Goal: Communication & Community: Answer question/provide support

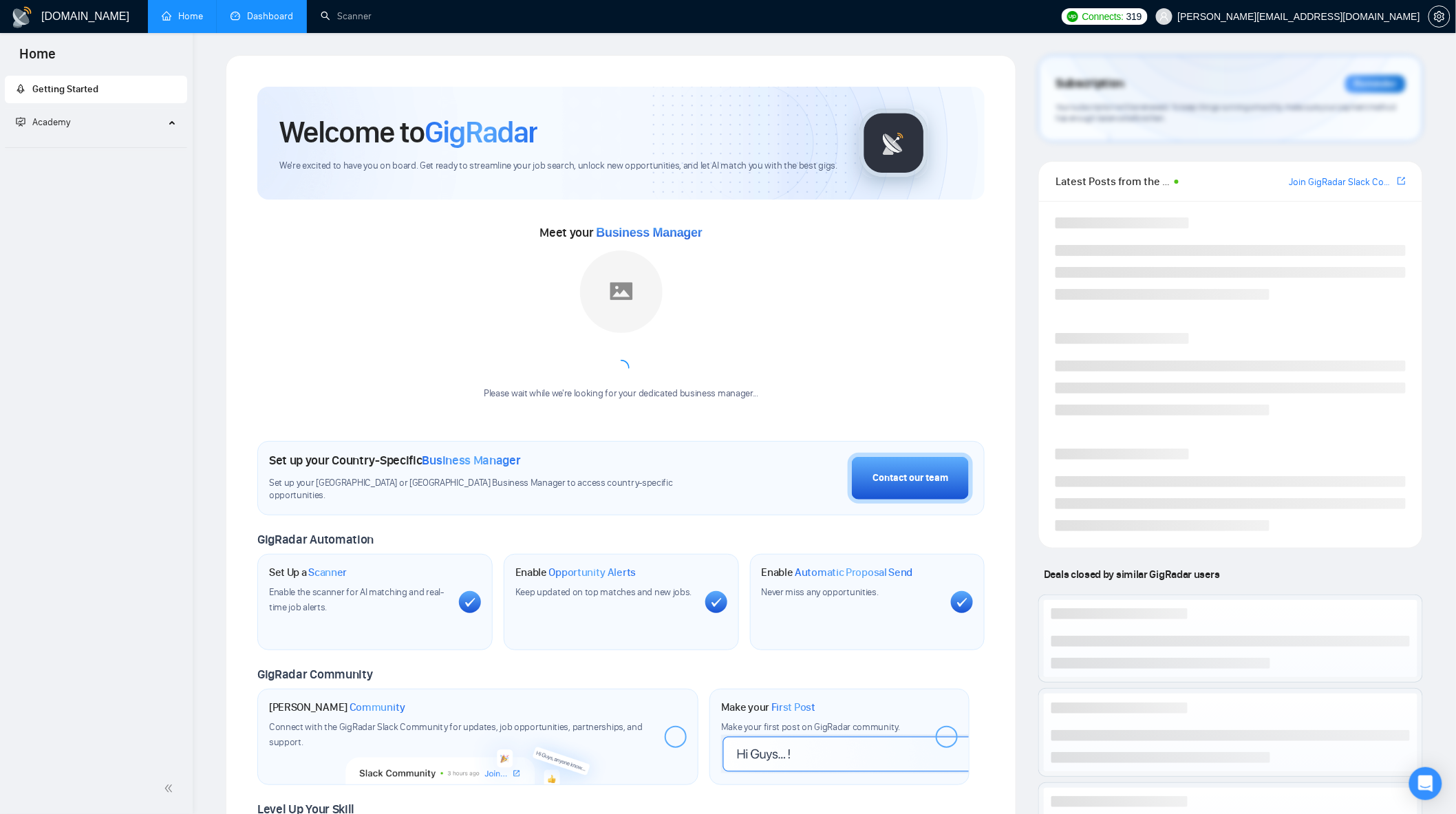
click at [249, 13] on link "Dashboard" at bounding box center [262, 16] width 63 height 12
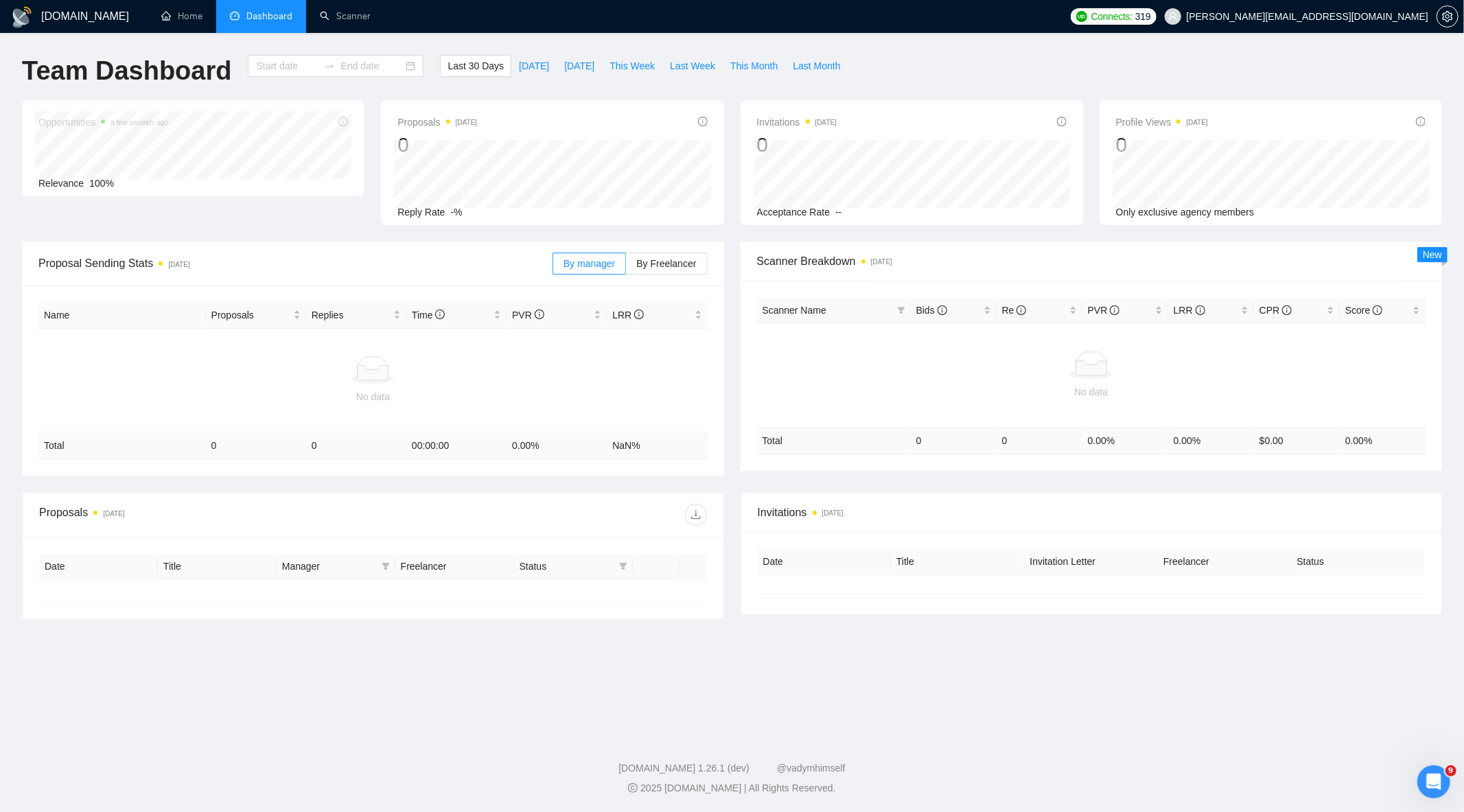
type input "[DATE]"
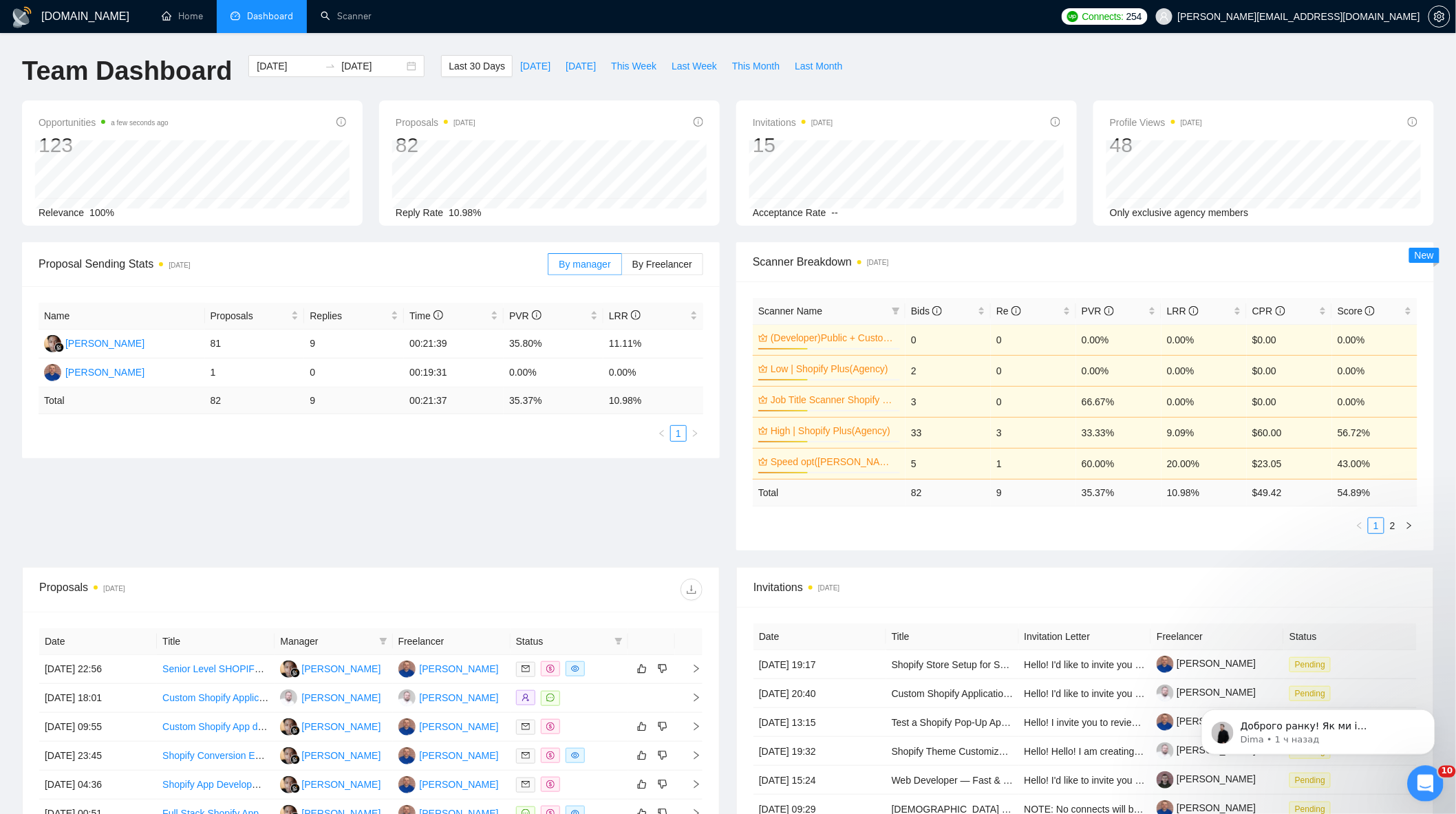
click at [1426, 771] on div "Открыть службу сообщений Intercom" at bounding box center [1422, 781] width 45 height 45
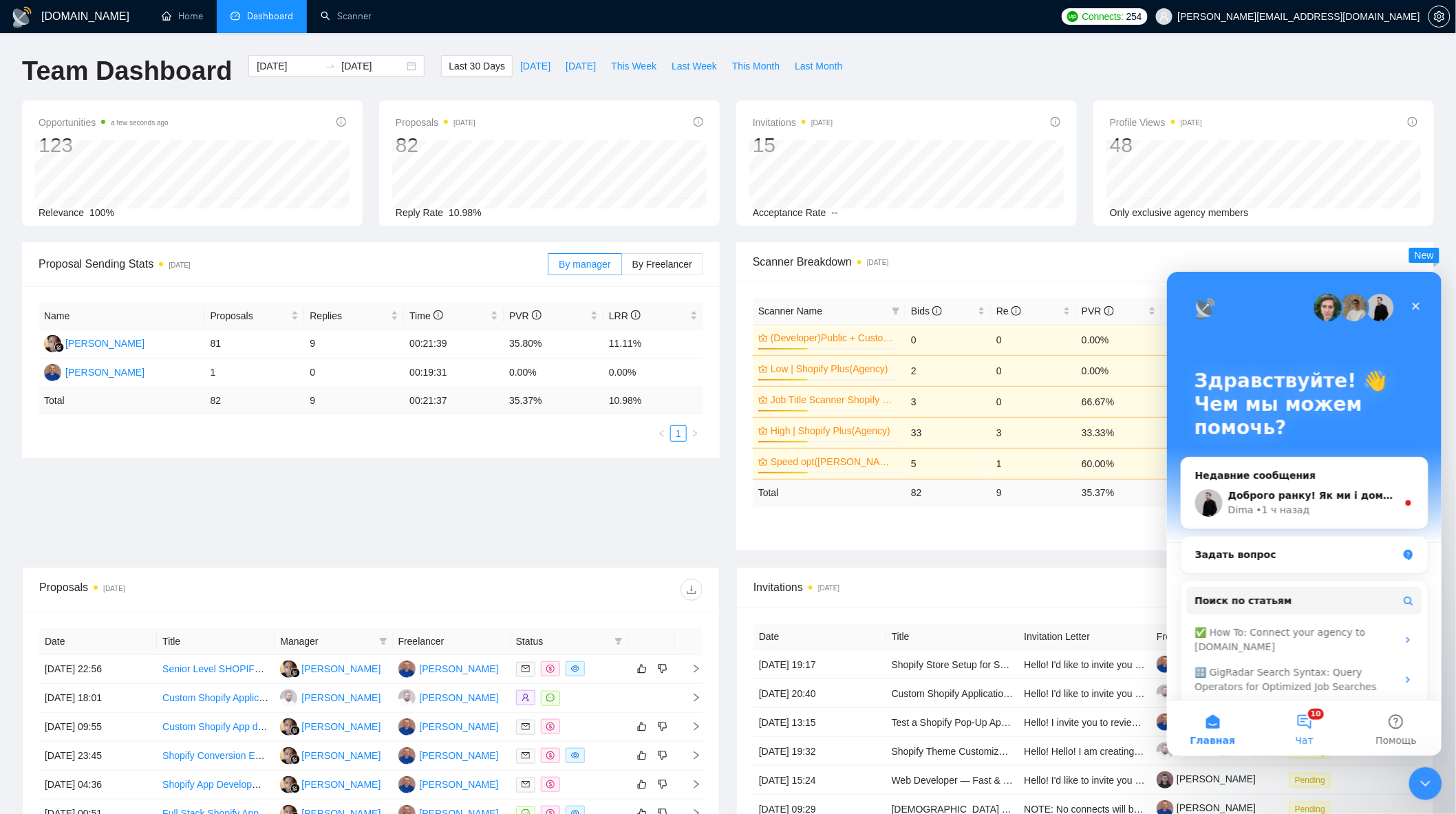
click at [1306, 712] on button "10 Чат" at bounding box center [1304, 727] width 92 height 55
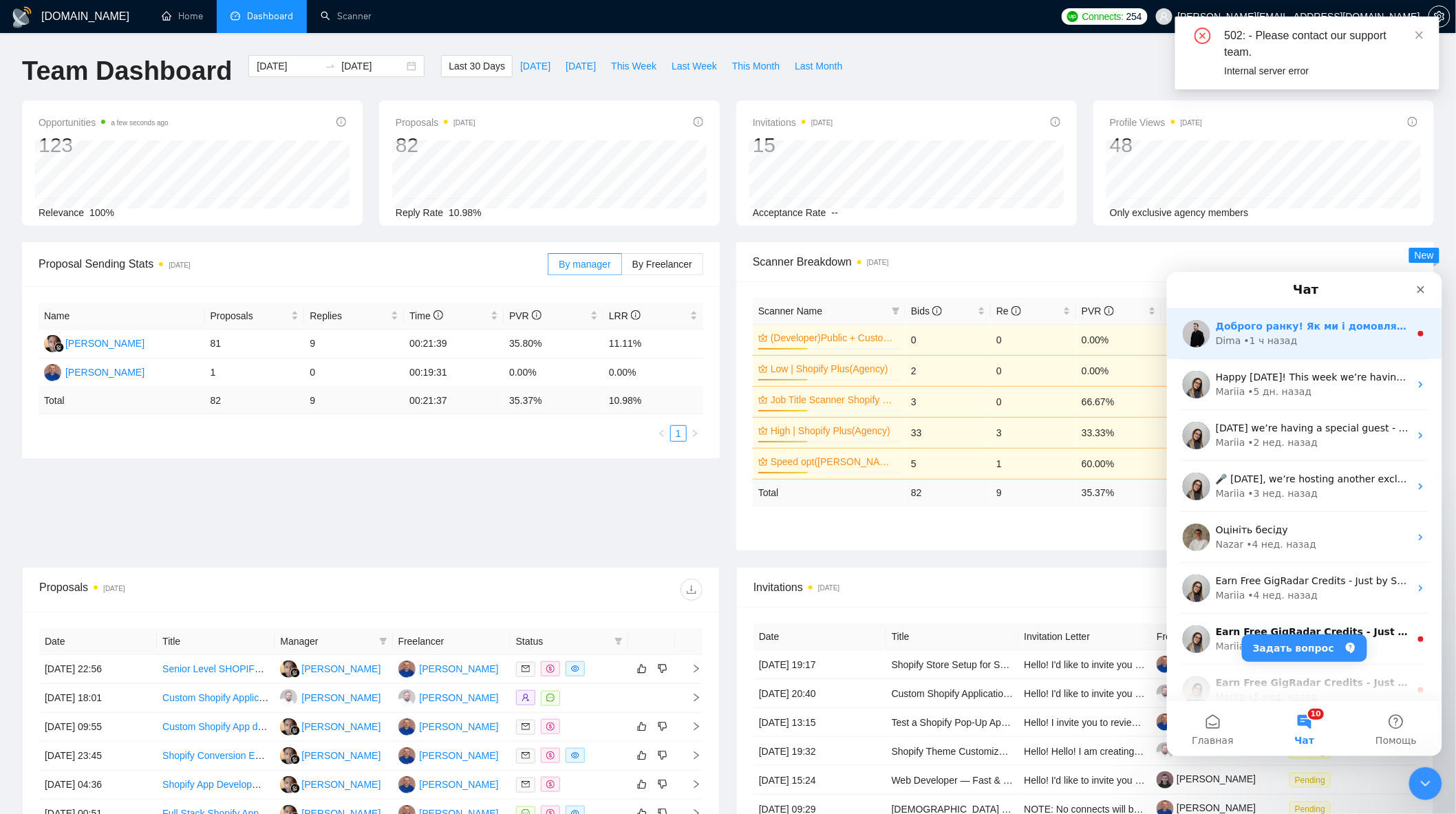
click at [1329, 346] on div "Dima • 1 ч назад" at bounding box center [1312, 340] width 194 height 14
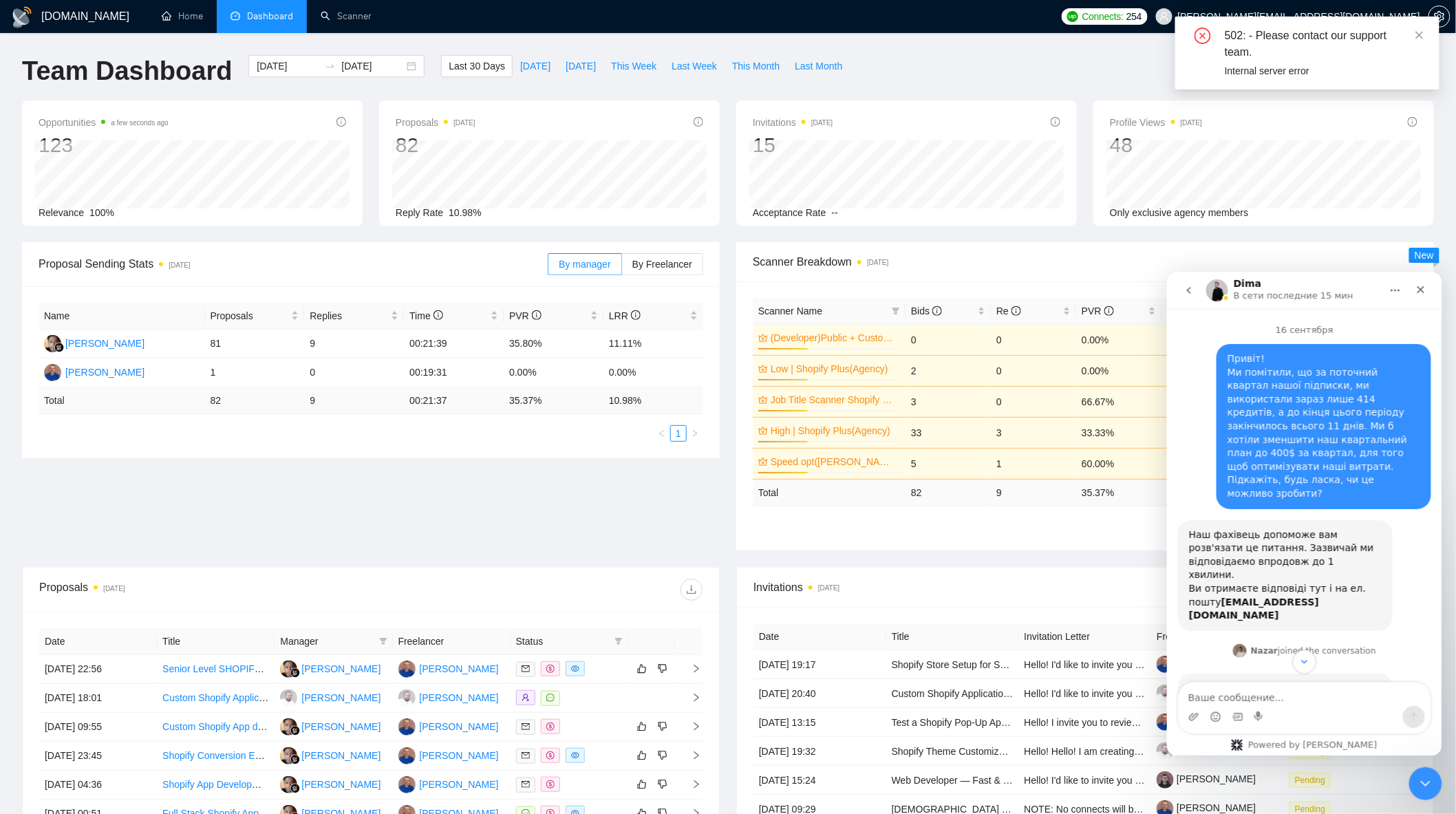
scroll to position [34, 0]
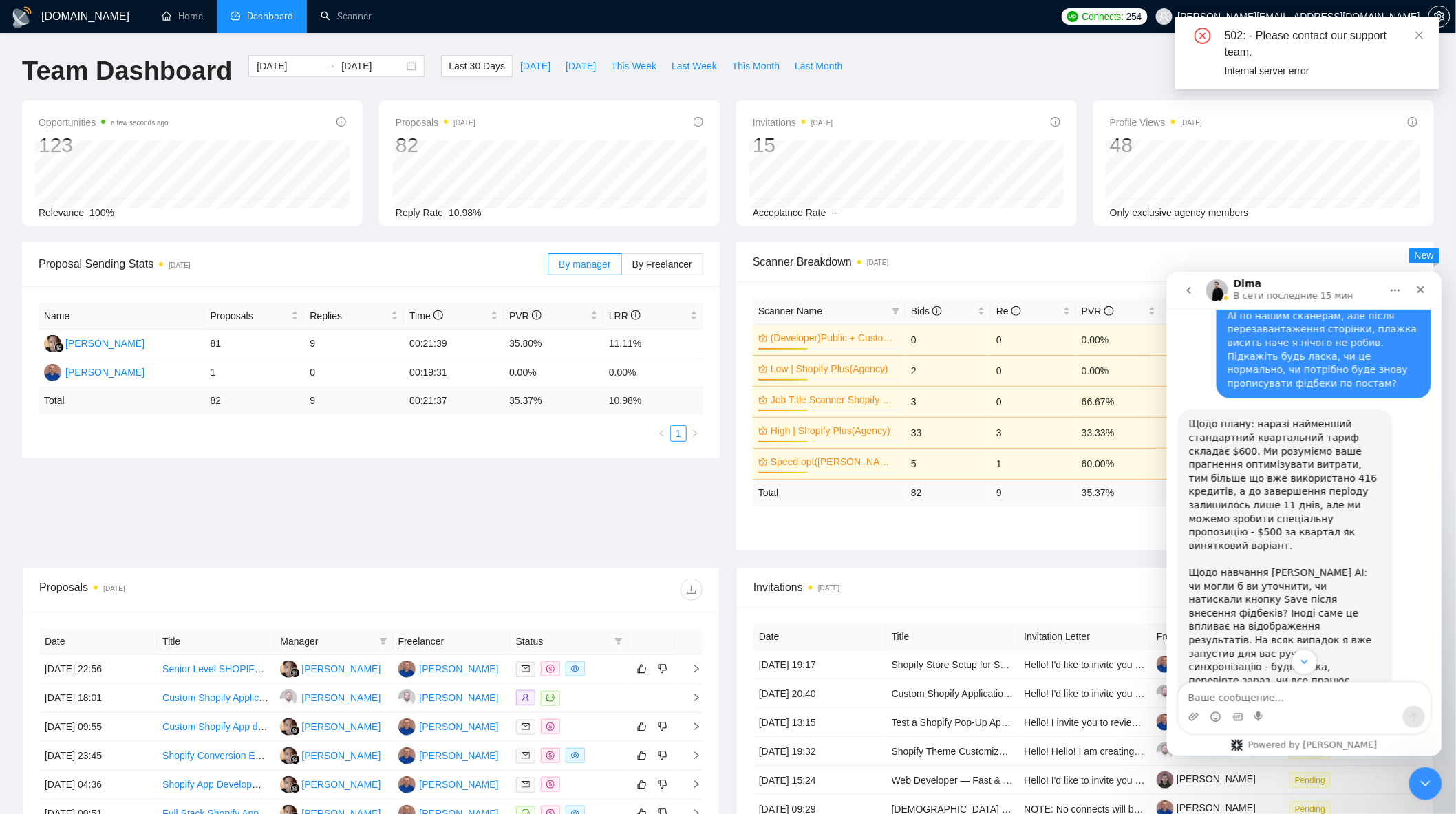
click at [1306, 659] on icon "Scroll to bottom" at bounding box center [1304, 661] width 13 height 13
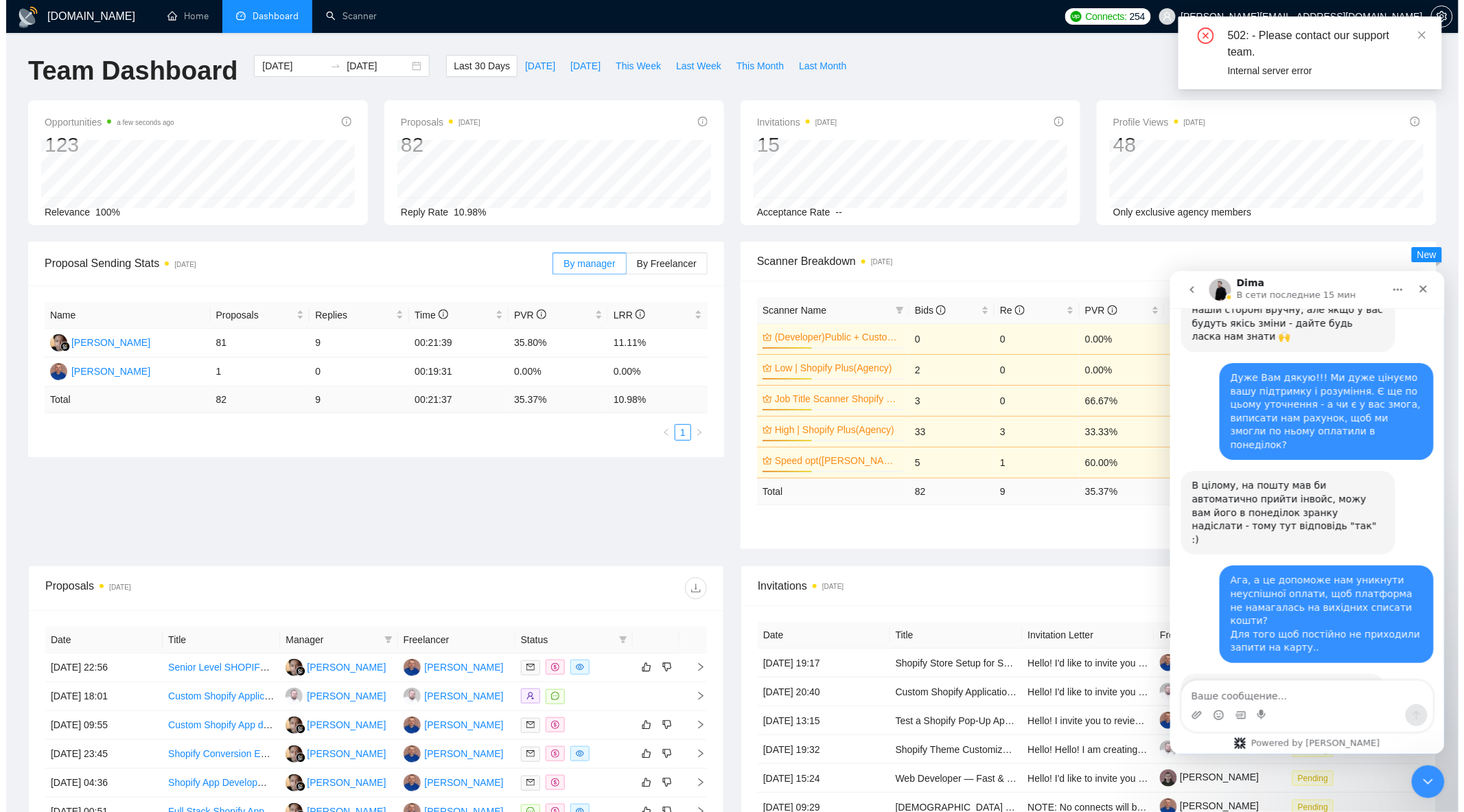
scroll to position [6375, 0]
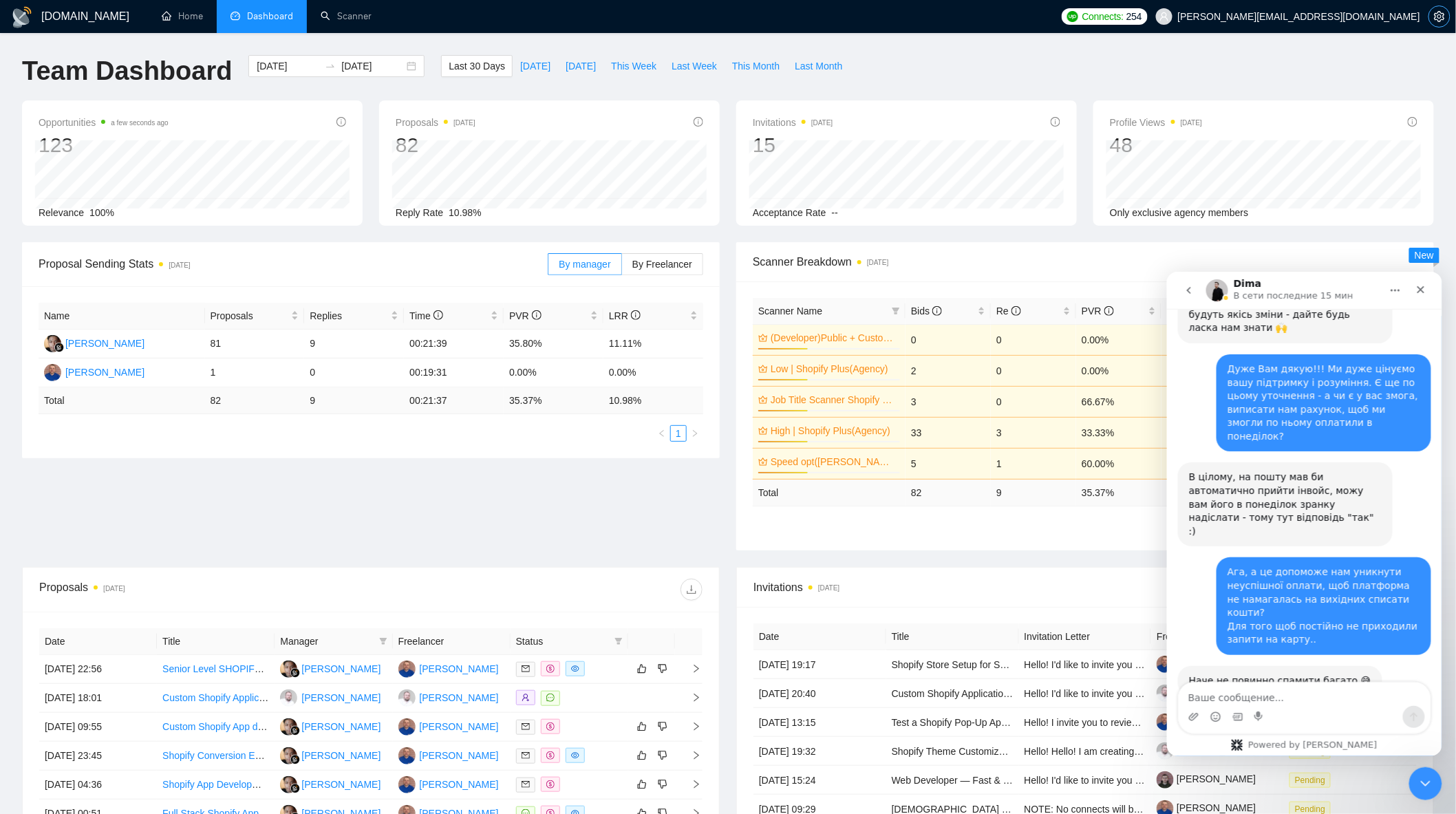
click at [1435, 22] on icon "setting" at bounding box center [1439, 16] width 11 height 11
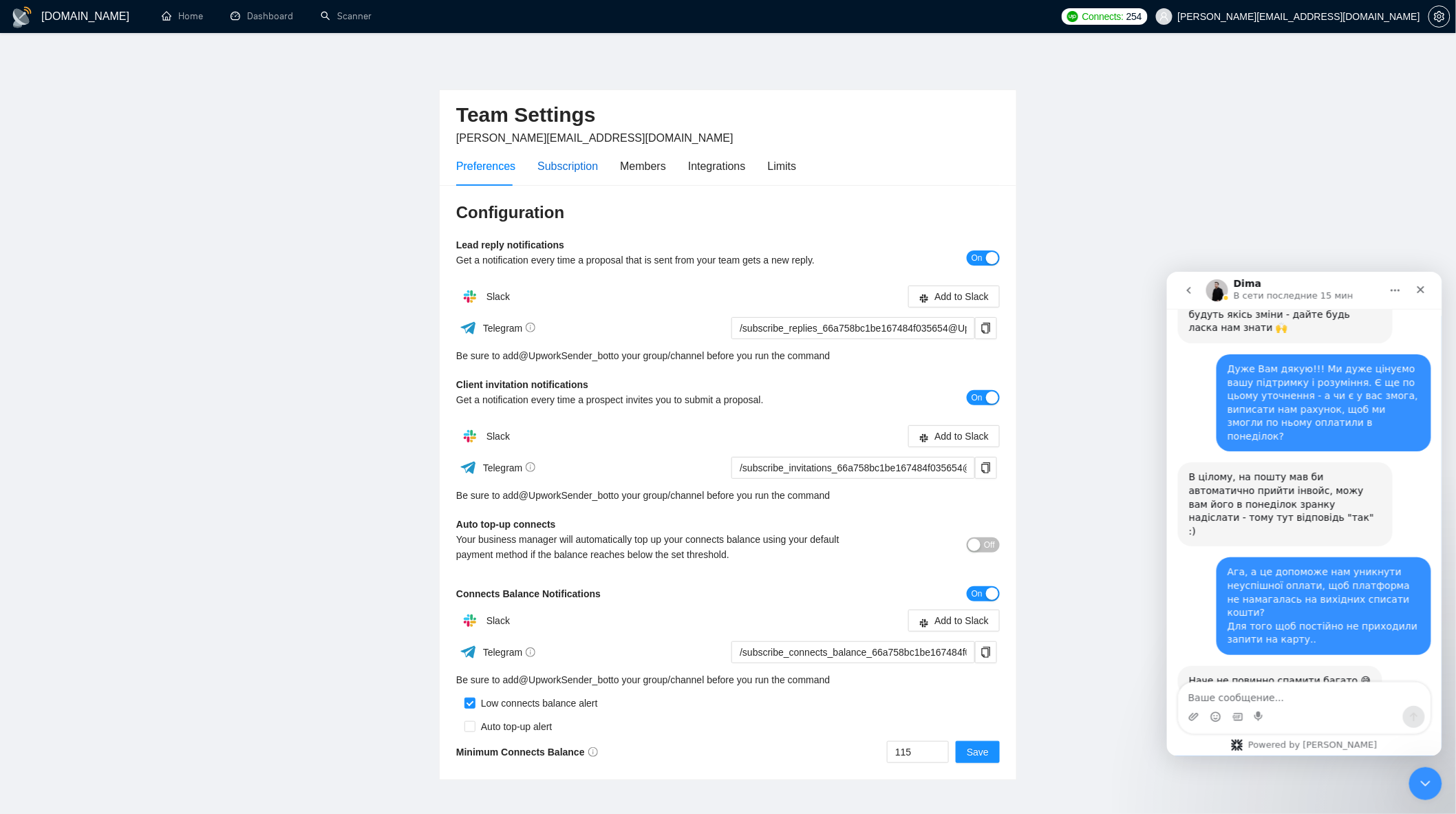
click at [569, 171] on div "Subscription" at bounding box center [567, 166] width 60 height 17
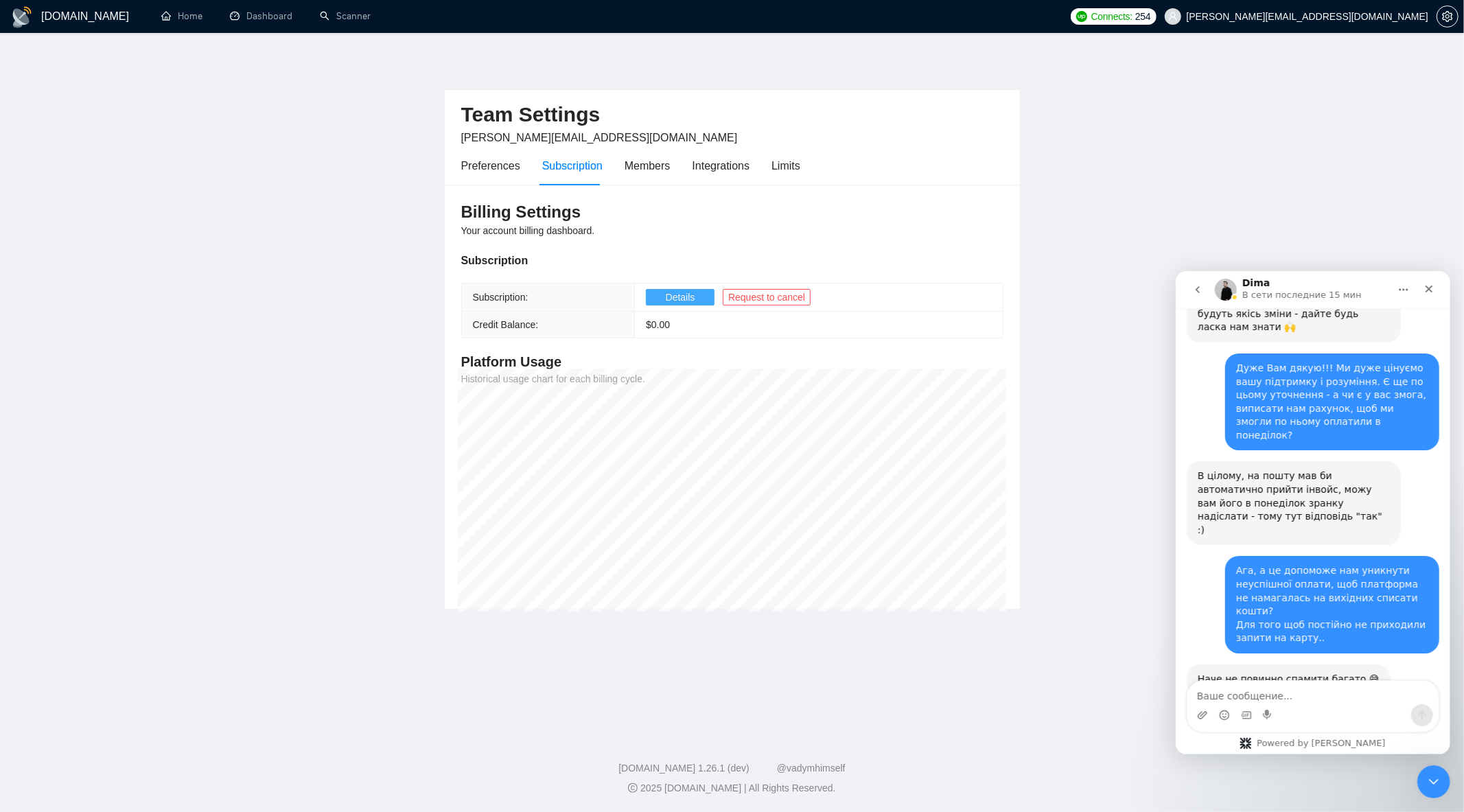
click at [686, 295] on span "Details" at bounding box center [680, 298] width 30 height 15
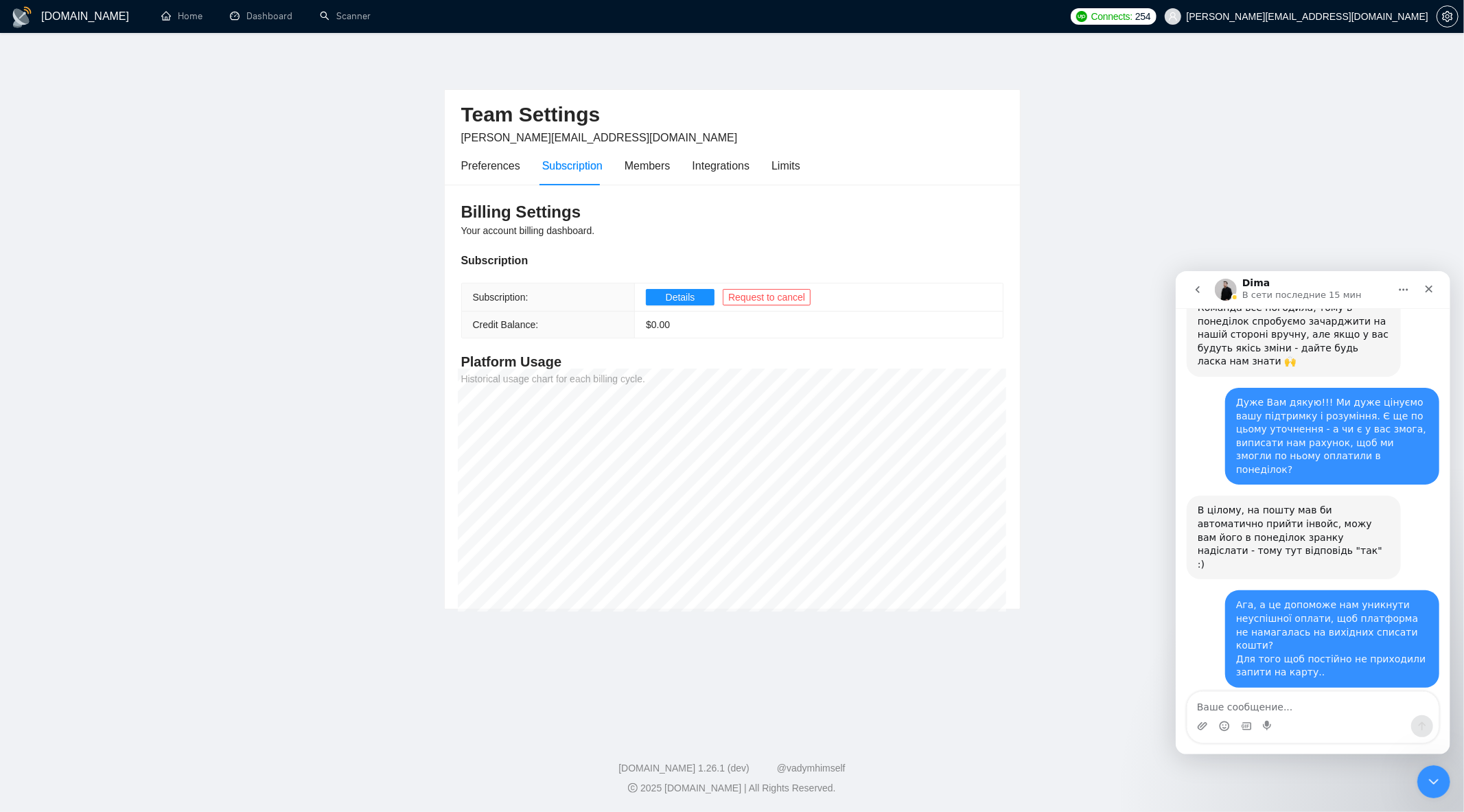
scroll to position [6364, 0]
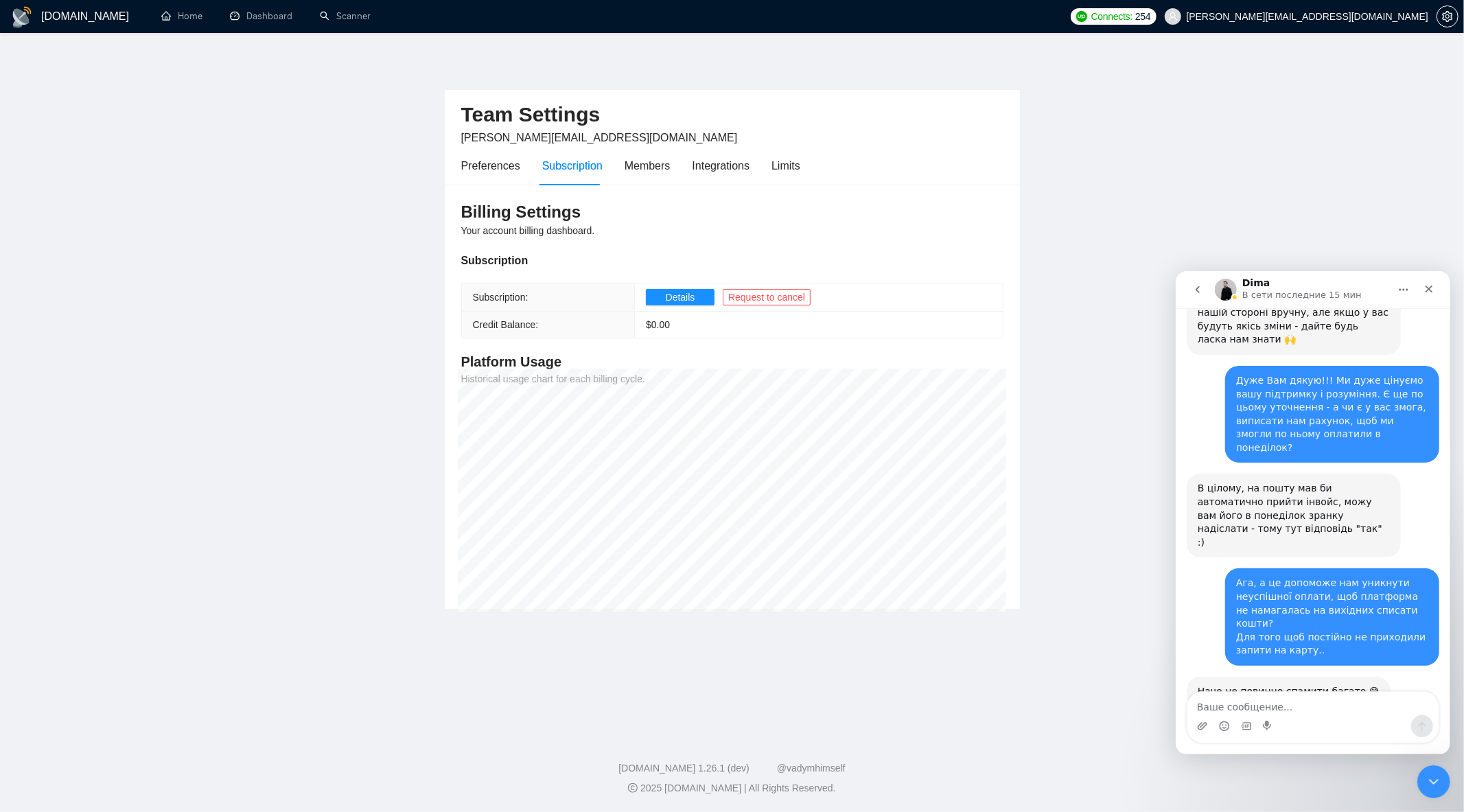
drag, startPoint x: 1287, startPoint y: 574, endPoint x: 1196, endPoint y: 514, distance: 109.0
drag, startPoint x: 1259, startPoint y: 571, endPoint x: 1268, endPoint y: 587, distance: 18.4
drag, startPoint x: 1303, startPoint y: 555, endPoint x: 1296, endPoint y: 537, distance: 19.3
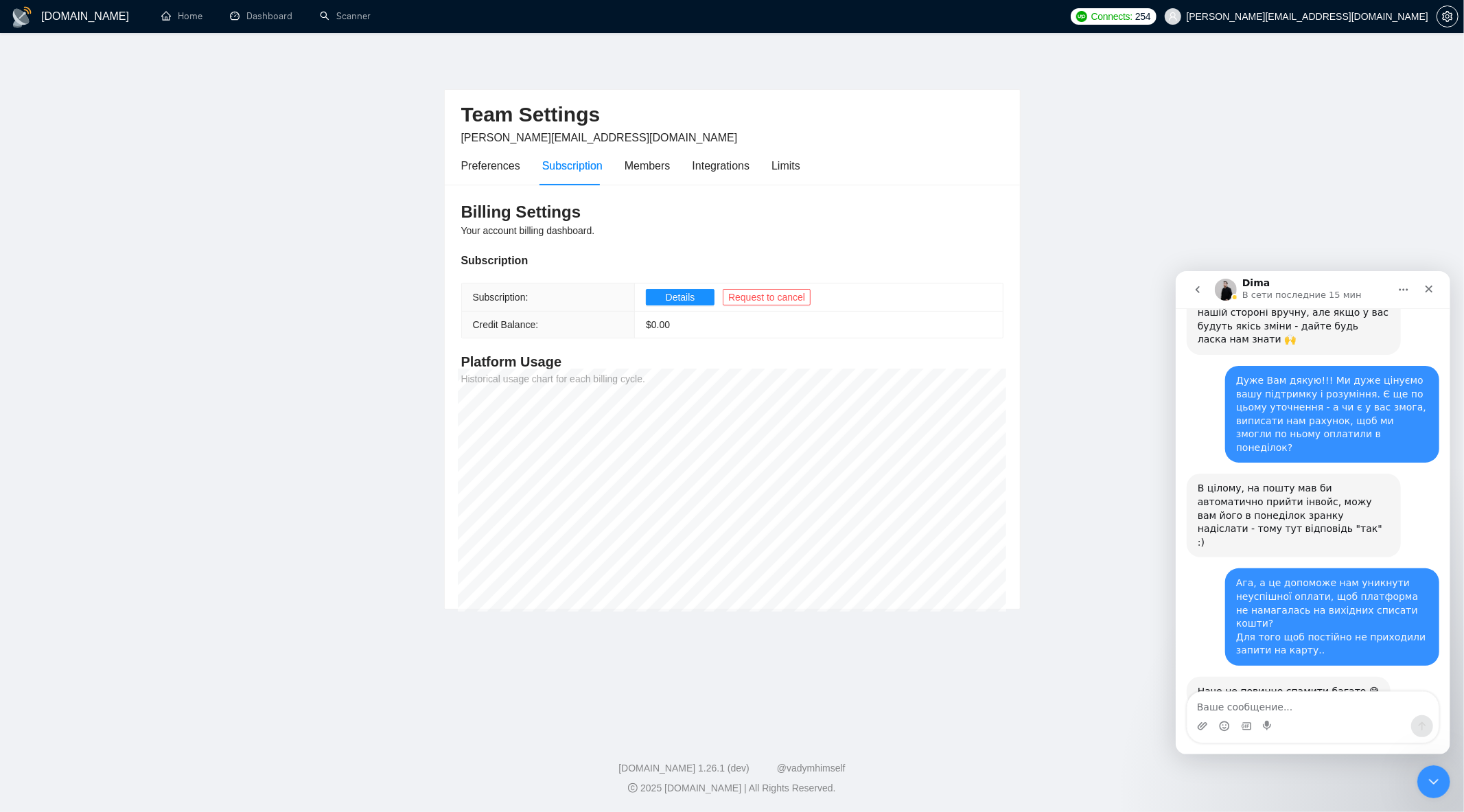
drag, startPoint x: 1283, startPoint y: 570, endPoint x: 1191, endPoint y: 510, distance: 109.8
copy link "[URL][DOMAIN_NAME]"
click at [1316, 713] on textarea "Ваше сообщение..." at bounding box center [1312, 703] width 251 height 24
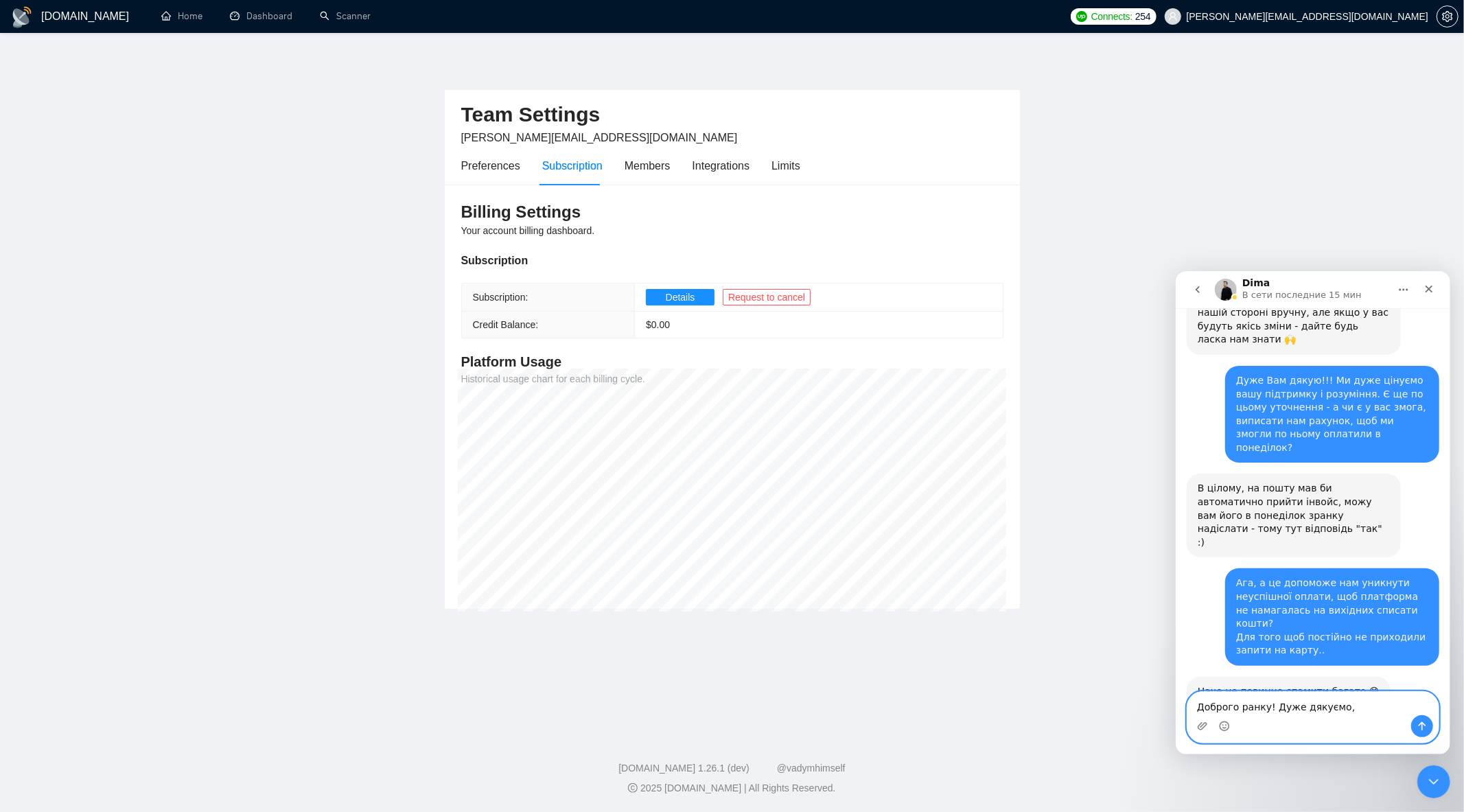
click at [1348, 711] on textarea "Доброго ранку! Дуже дякуємо," at bounding box center [1312, 703] width 251 height 24
type textarea "Доброго ранку! Дуже дякуємо!"
